Goal: Find specific page/section

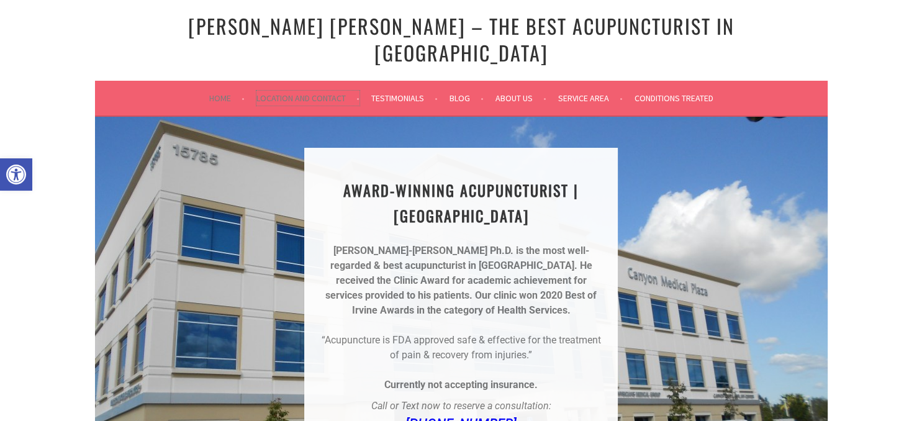
click at [305, 91] on link "Location and Contact" at bounding box center [308, 98] width 103 height 15
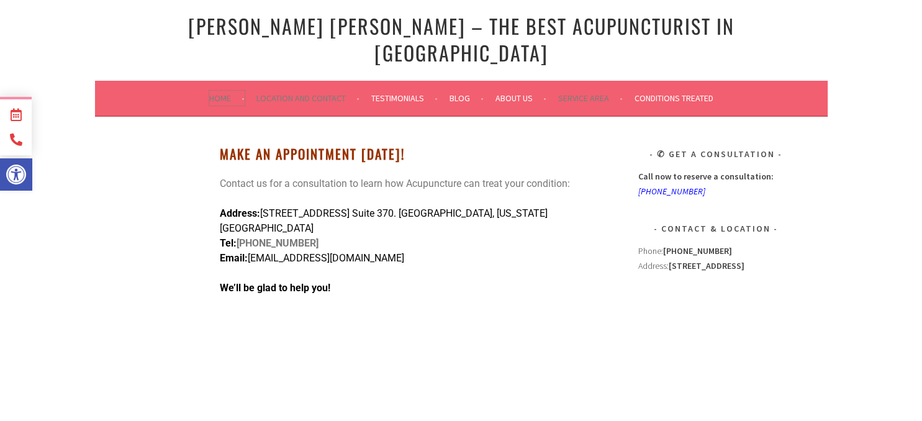
click at [214, 91] on link "Home" at bounding box center [226, 98] width 35 height 15
